Goal: Browse casually

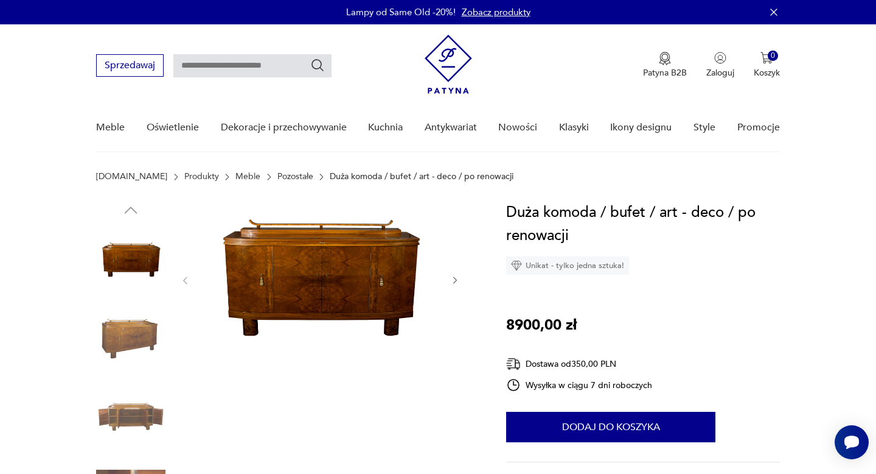
click at [348, 307] on img at bounding box center [320, 279] width 235 height 157
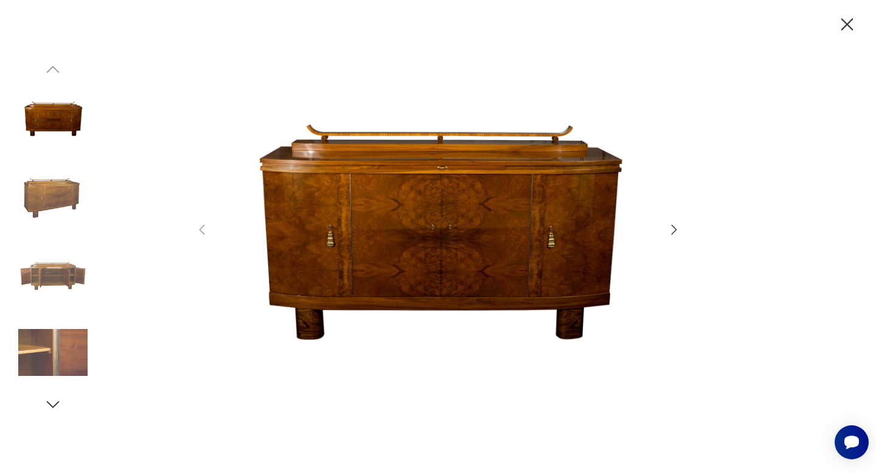
click at [80, 173] on img at bounding box center [52, 197] width 69 height 69
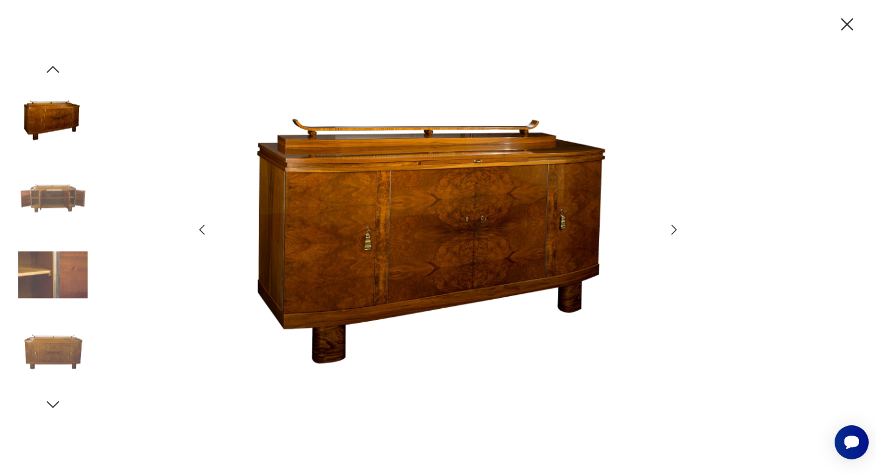
click at [63, 181] on img at bounding box center [52, 197] width 69 height 69
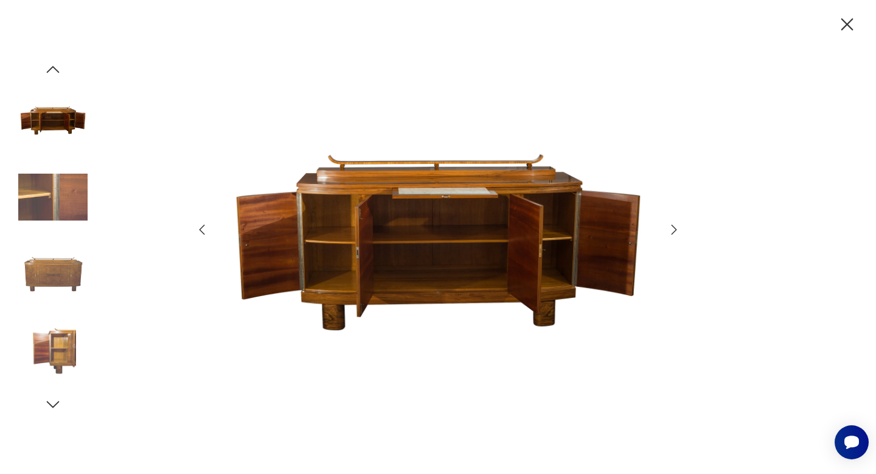
click at [58, 215] on img at bounding box center [52, 197] width 69 height 69
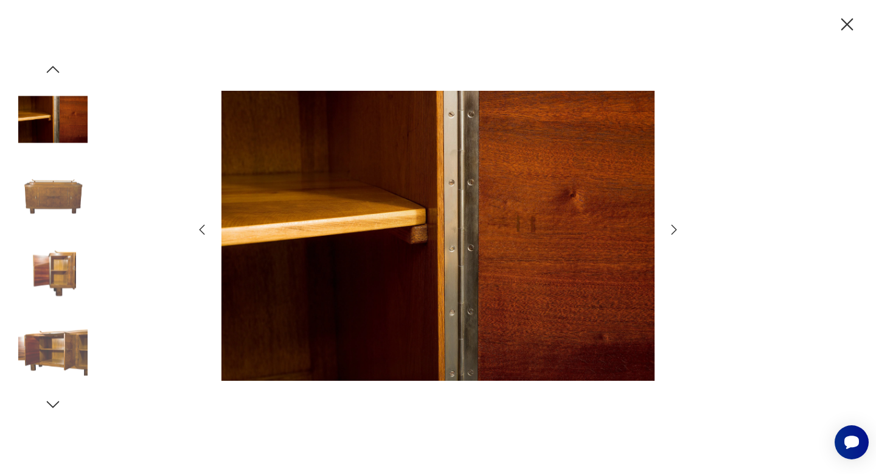
click at [53, 238] on div at bounding box center [52, 237] width 69 height 304
click at [51, 264] on img at bounding box center [52, 274] width 69 height 69
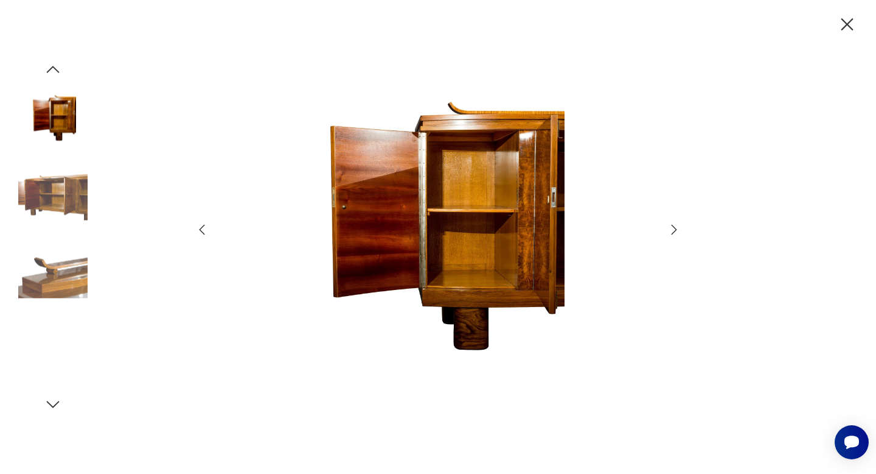
click at [50, 239] on div at bounding box center [52, 237] width 69 height 304
click at [51, 268] on img at bounding box center [52, 274] width 69 height 69
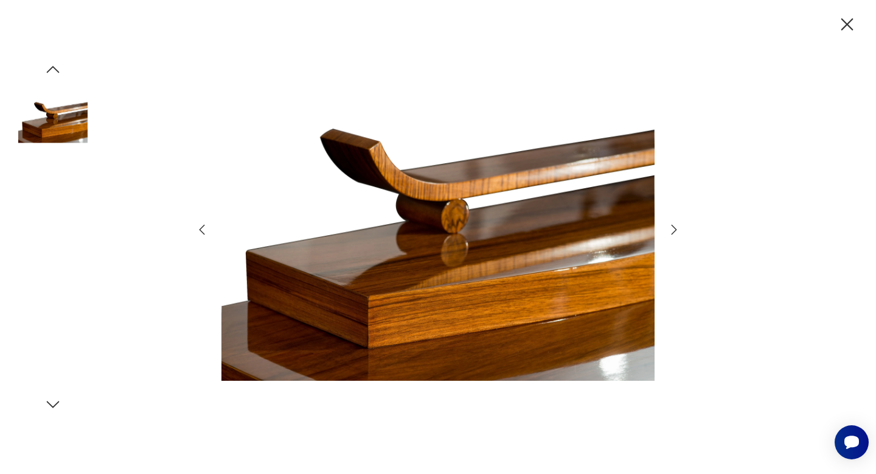
click at [51, 228] on img at bounding box center [52, 197] width 69 height 69
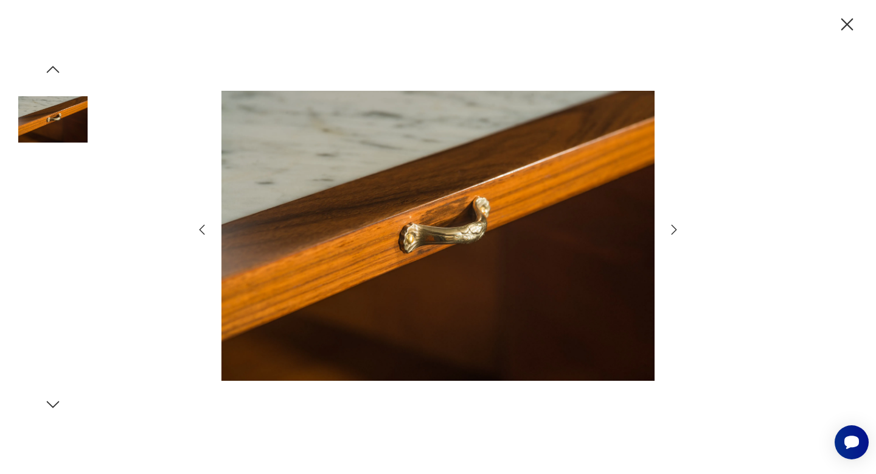
click at [45, 173] on img at bounding box center [52, 197] width 69 height 69
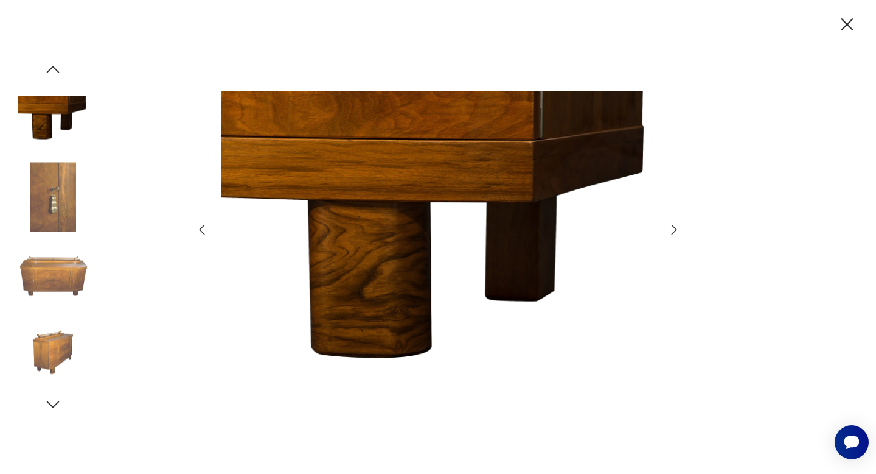
click at [44, 259] on img at bounding box center [52, 274] width 69 height 69
